Goal: Find contact information: Find contact information

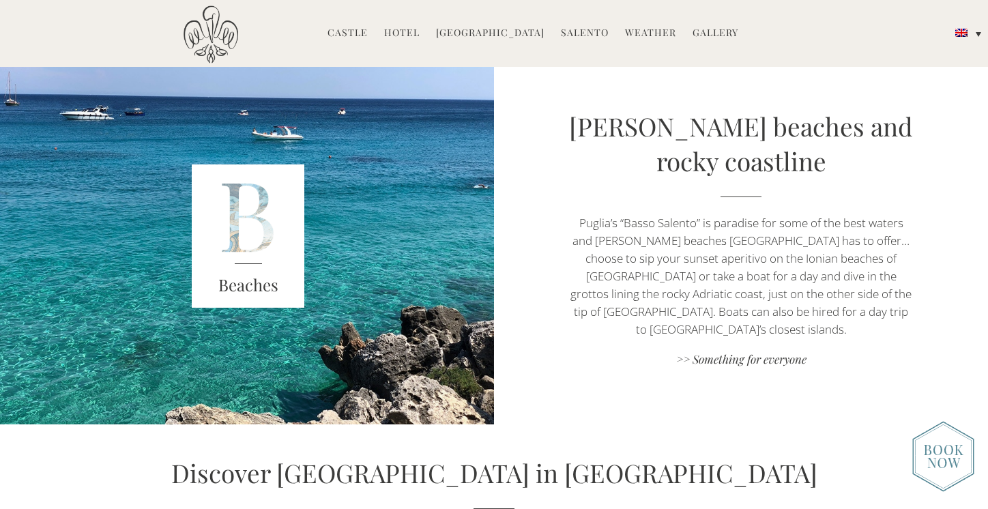
scroll to position [2572, 0]
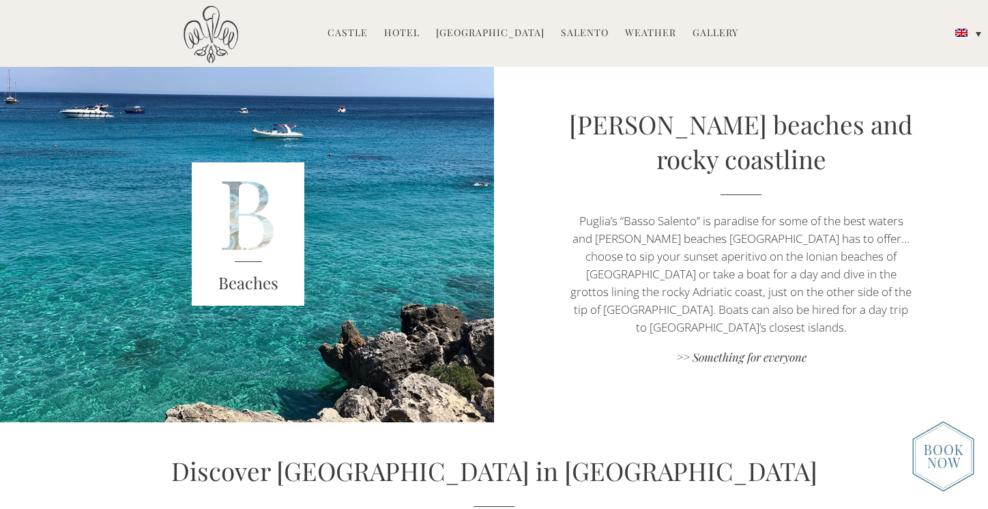
click at [246, 286] on h3 "Beaches" at bounding box center [248, 283] width 113 height 25
click at [266, 229] on img at bounding box center [248, 233] width 113 height 143
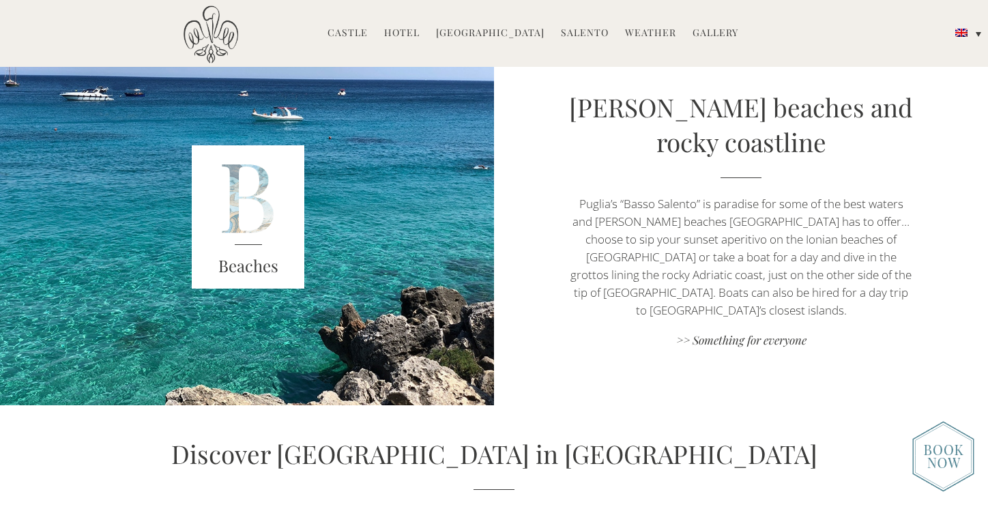
scroll to position [2590, 0]
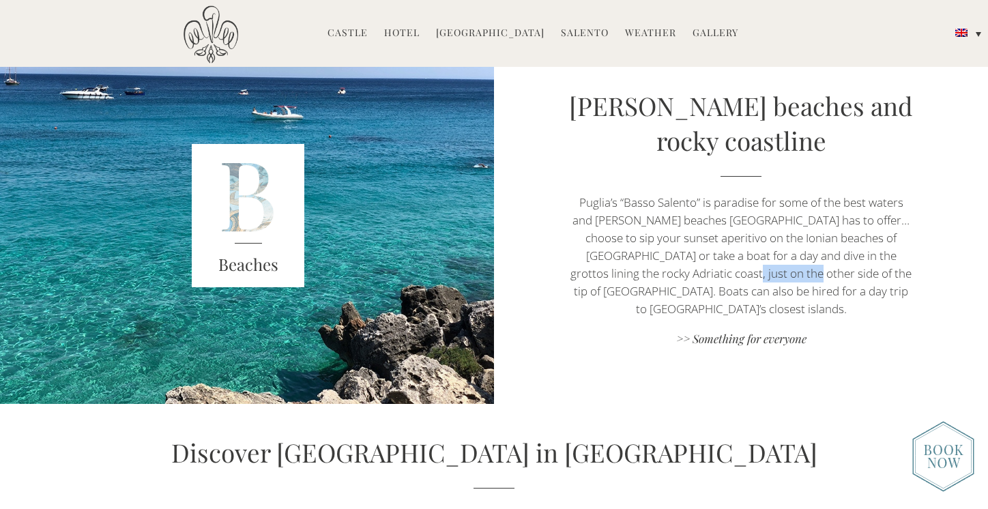
drag, startPoint x: 728, startPoint y: 284, endPoint x: 659, endPoint y: 283, distance: 68.9
click at [661, 283] on p "Puglia’s “Basso Salento” is paradise for some of the best waters and sandy beac…" at bounding box center [742, 256] width 346 height 124
click at [799, 238] on p "Puglia’s “Basso Salento” is paradise for some of the best waters and sandy beac…" at bounding box center [742, 256] width 346 height 124
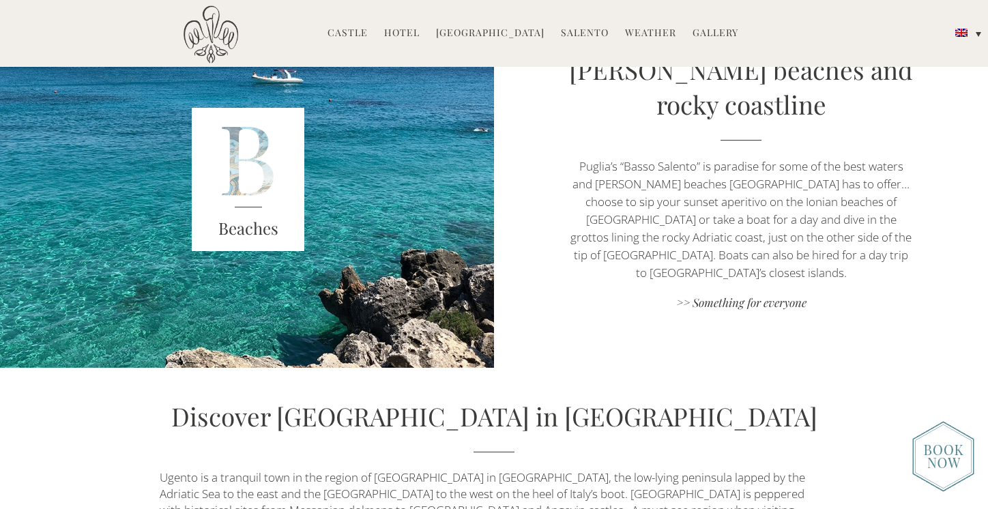
scroll to position [2627, 0]
click at [747, 296] on link ">> Something for everyone" at bounding box center [742, 303] width 346 height 18
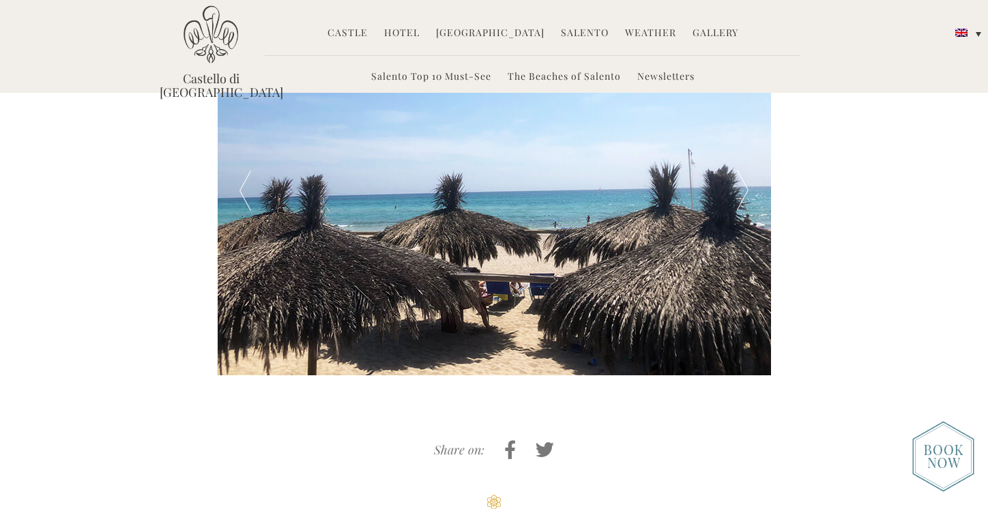
scroll to position [632, 0]
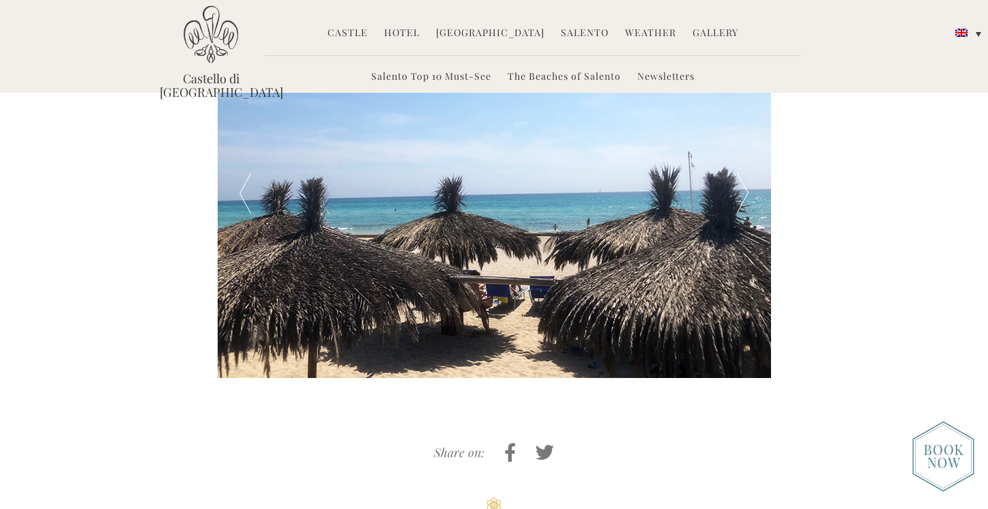
click at [737, 176] on div at bounding box center [742, 194] width 55 height 369
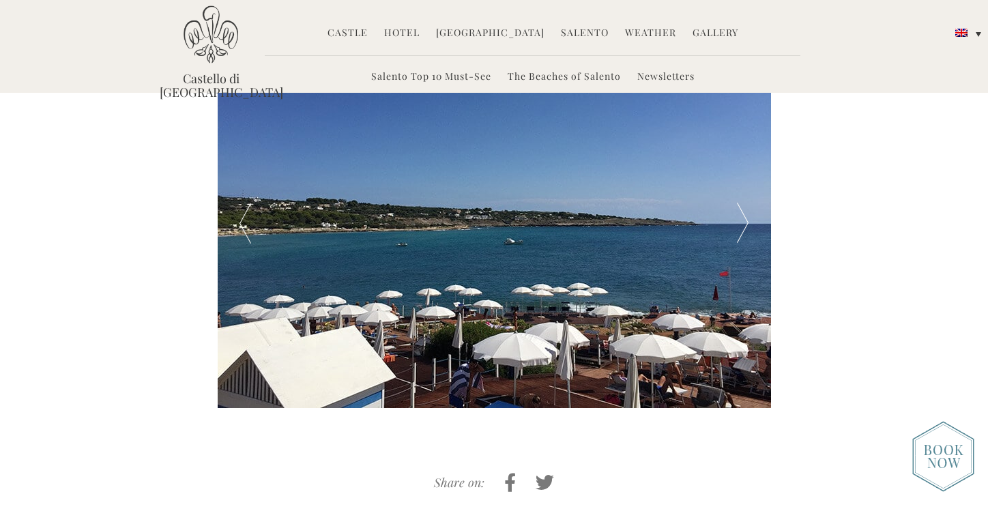
scroll to position [591, 0]
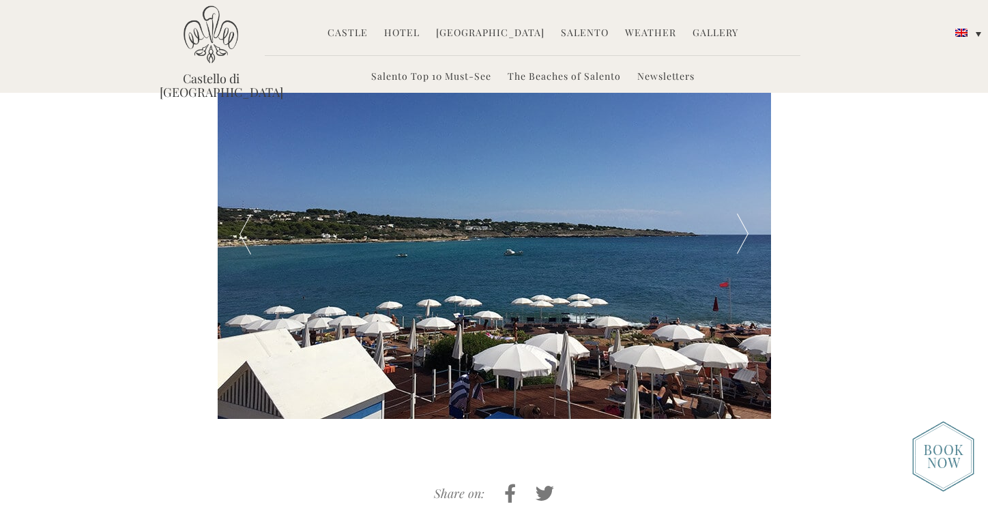
click at [750, 226] on div at bounding box center [742, 235] width 55 height 369
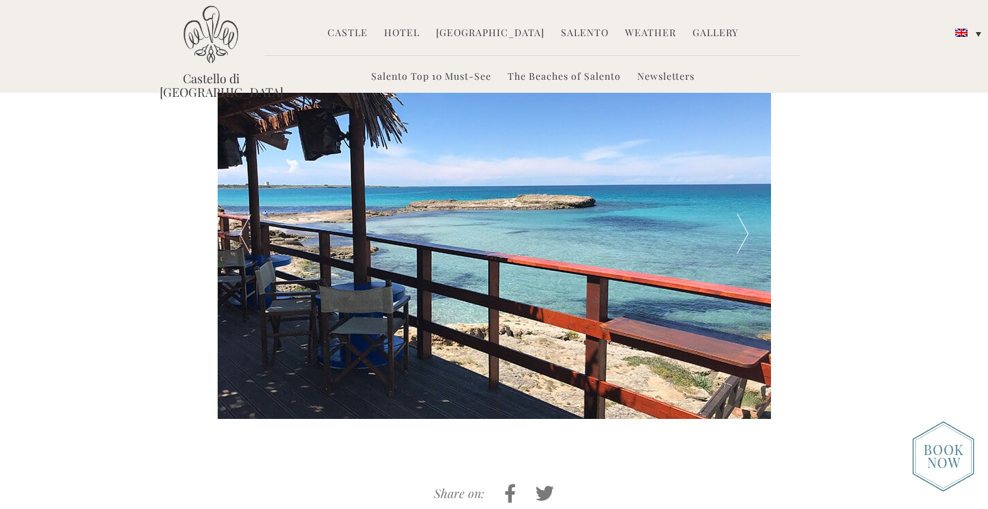
click at [750, 226] on div at bounding box center [742, 235] width 55 height 369
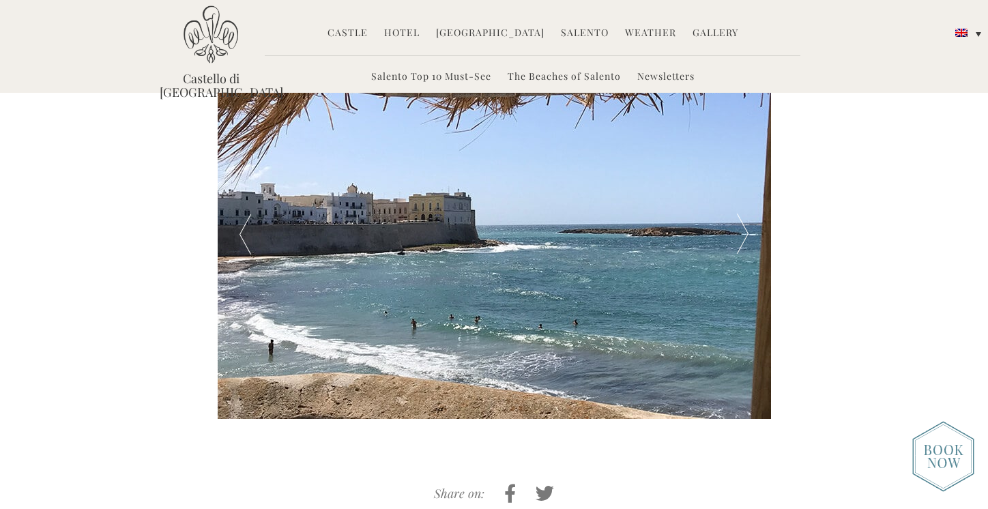
click at [751, 228] on div at bounding box center [742, 235] width 55 height 369
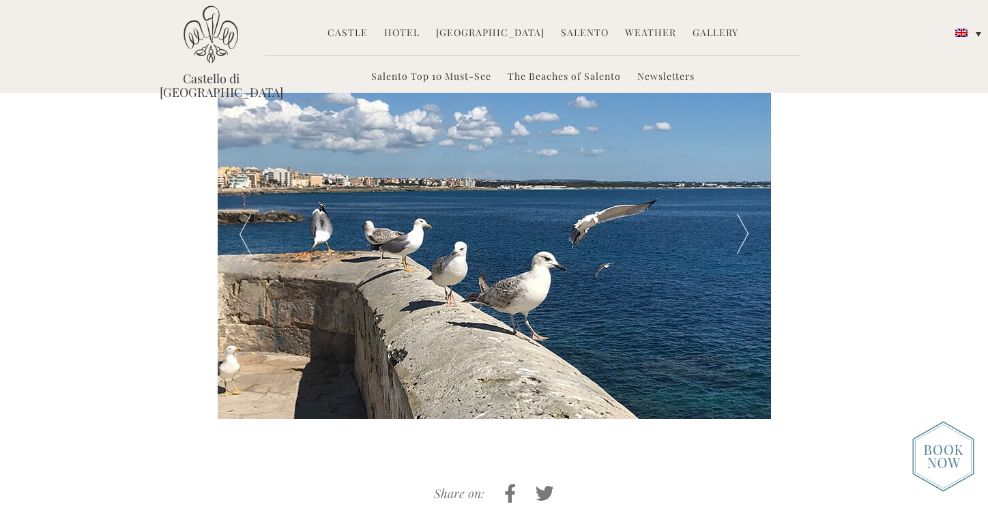
click at [751, 228] on div at bounding box center [742, 235] width 55 height 369
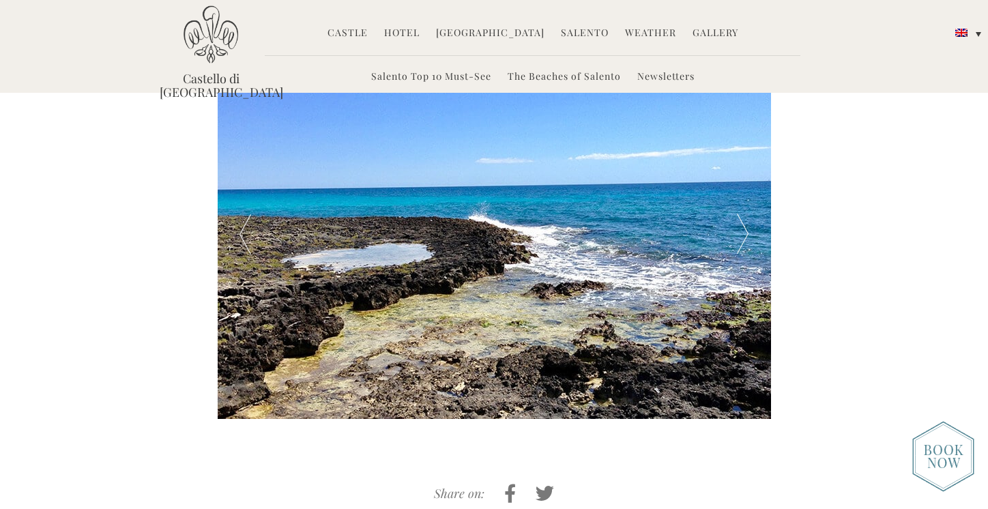
click at [751, 228] on div at bounding box center [742, 235] width 55 height 369
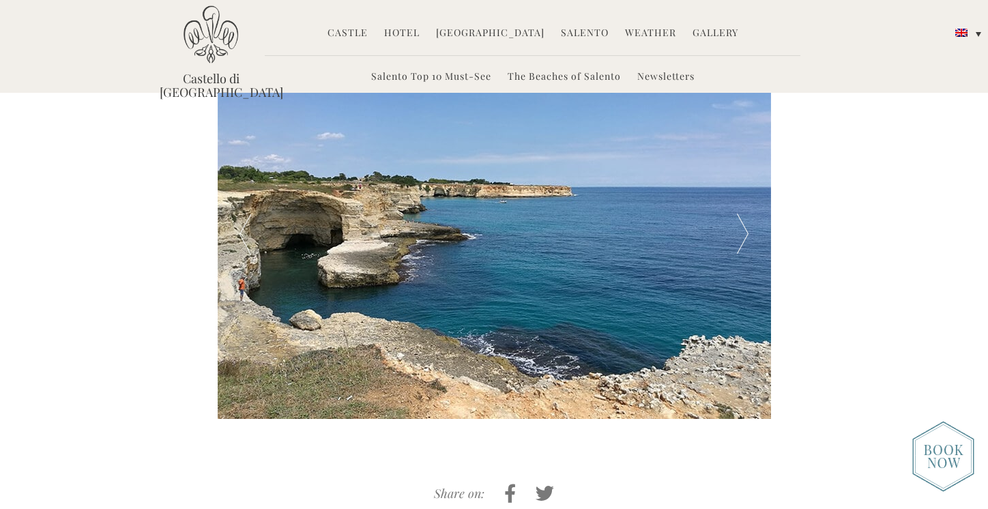
click at [751, 228] on div at bounding box center [742, 235] width 55 height 369
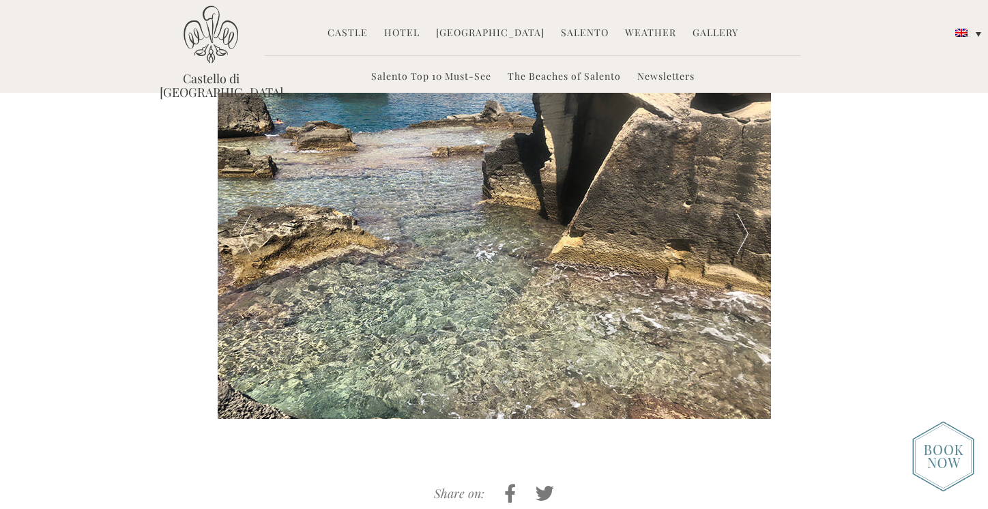
click at [751, 228] on div at bounding box center [742, 235] width 55 height 369
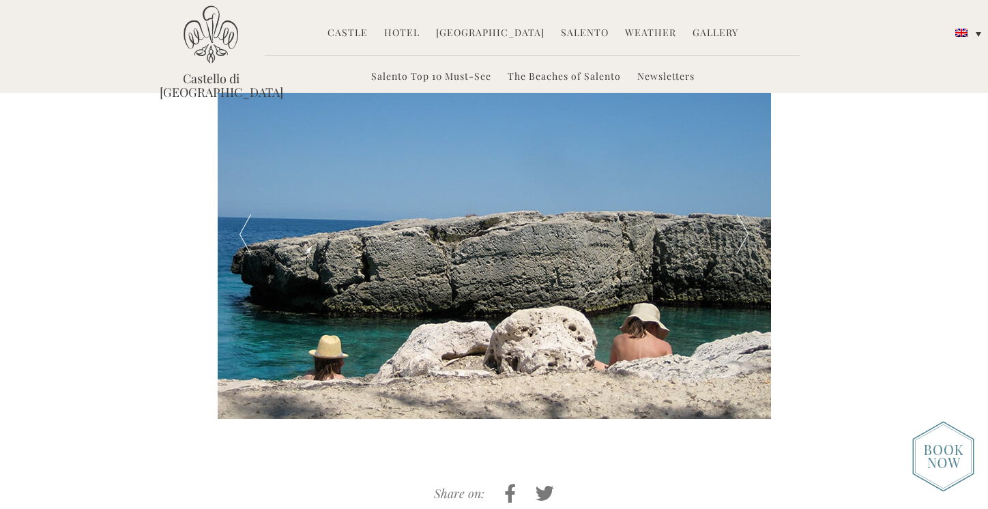
click at [751, 228] on div at bounding box center [742, 235] width 55 height 369
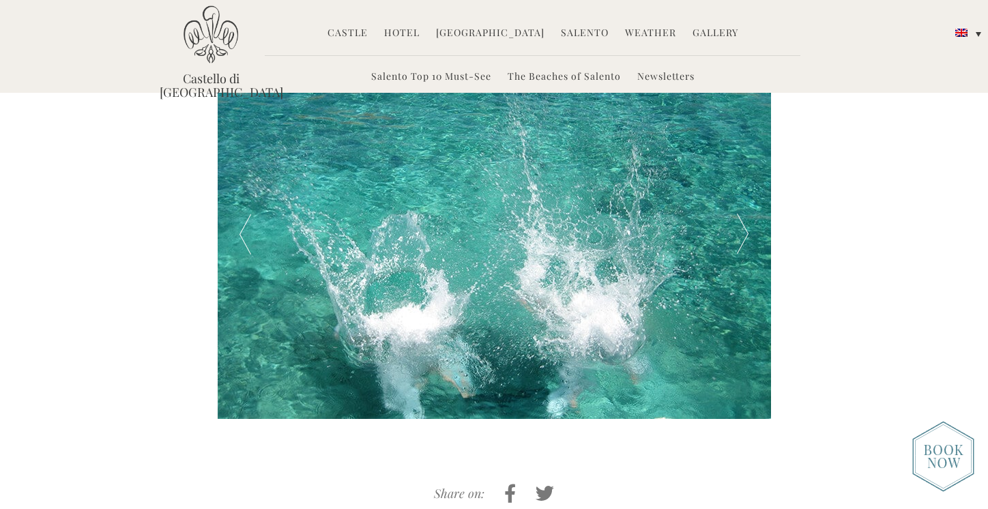
click at [751, 228] on div at bounding box center [742, 235] width 55 height 369
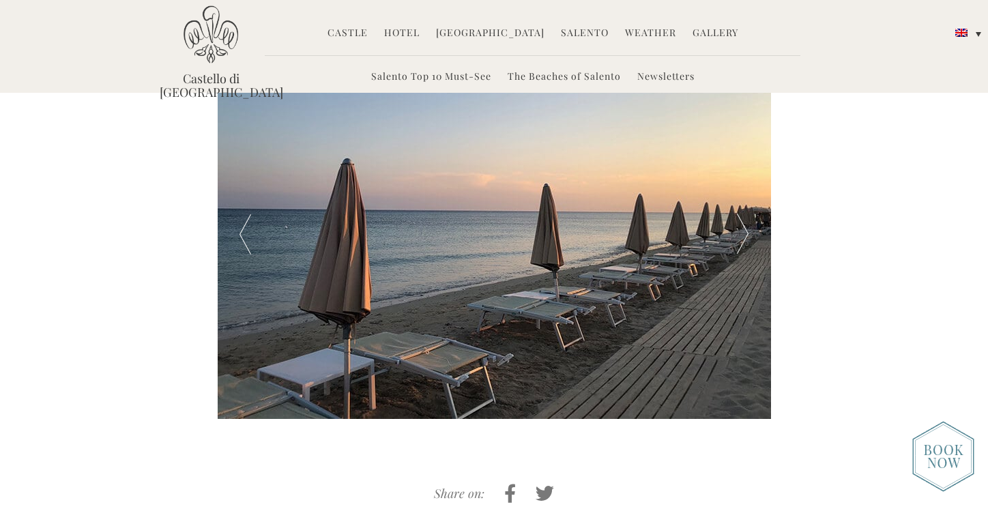
click at [746, 223] on div at bounding box center [742, 235] width 55 height 369
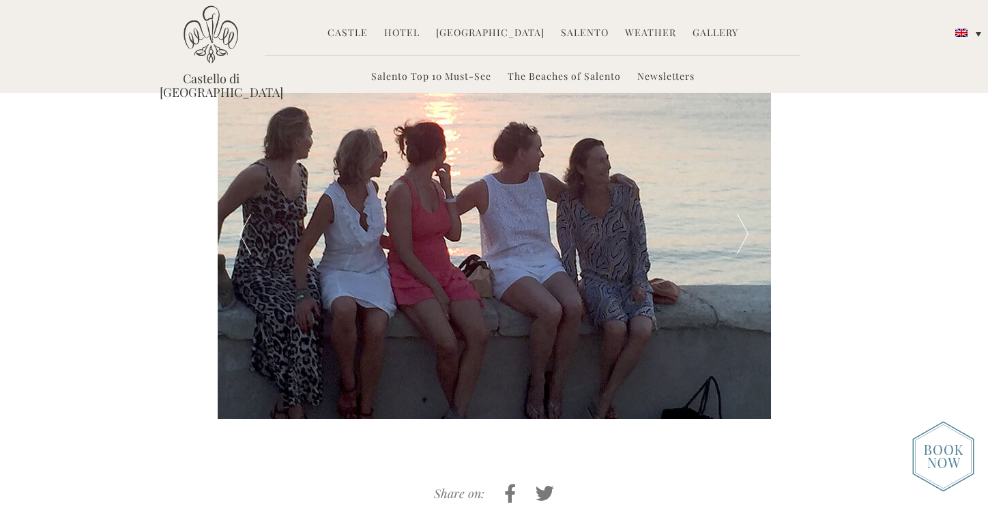
click at [746, 223] on div at bounding box center [742, 235] width 55 height 369
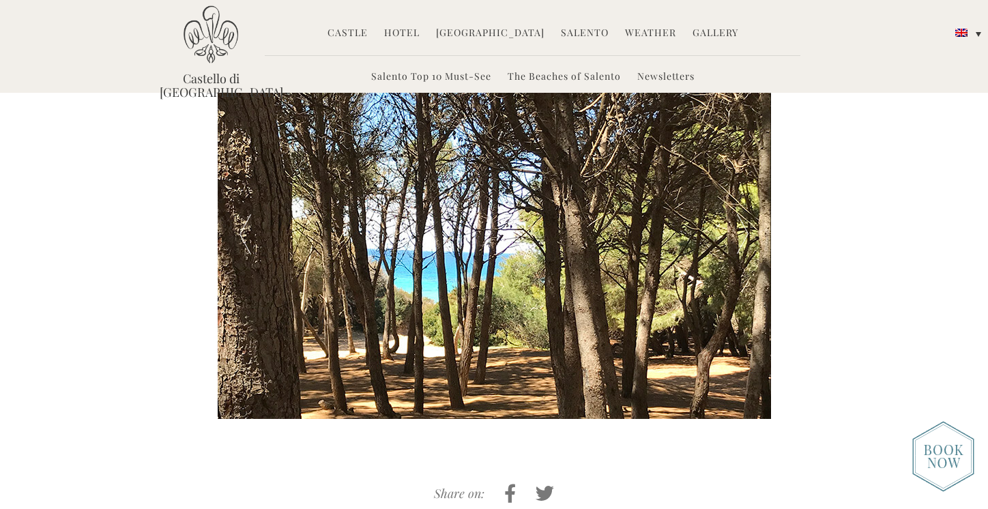
click at [746, 223] on div at bounding box center [742, 235] width 55 height 369
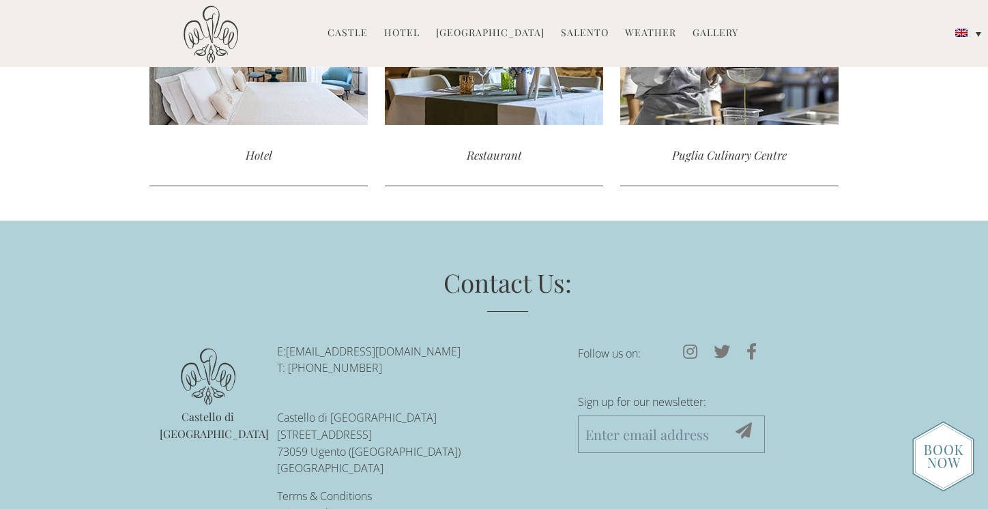
scroll to position [1276, 0]
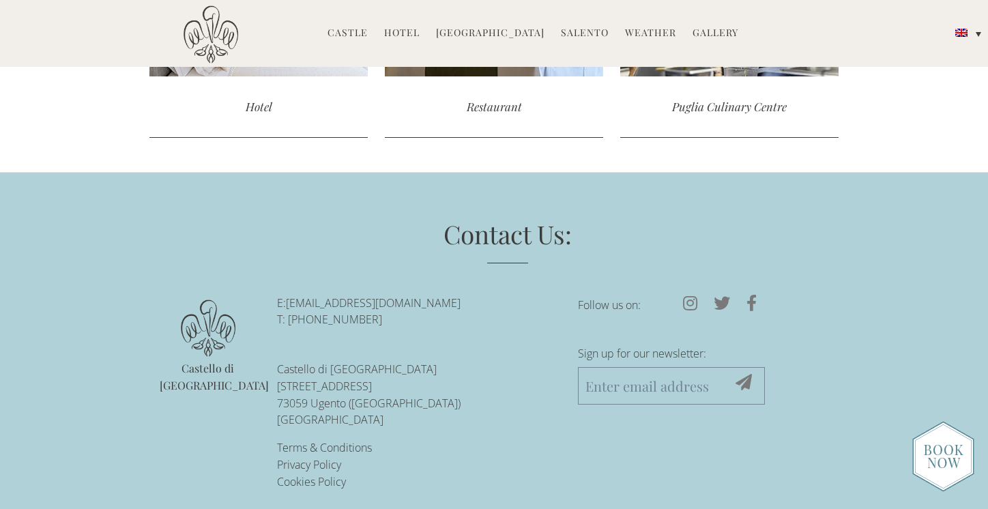
drag, startPoint x: 470, startPoint y: 289, endPoint x: 290, endPoint y: 287, distance: 179.5
click at [290, 295] on p "E: [EMAIL_ADDRESS][DOMAIN_NAME] T: [PHONE_NUMBER]" at bounding box center [417, 312] width 281 height 34
copy link "[EMAIL_ADDRESS][DOMAIN_NAME]"
